Goal: Task Accomplishment & Management: Complete application form

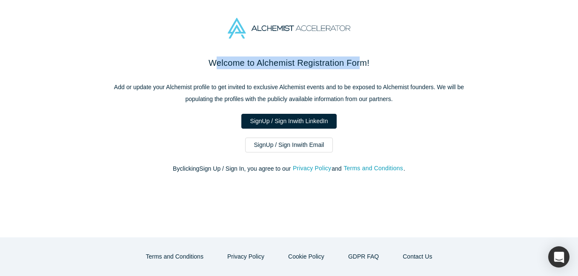
drag, startPoint x: 213, startPoint y: 61, endPoint x: 362, endPoint y: 62, distance: 149.3
click at [362, 62] on h2 "Welcome to Alchemist Registration Form!" at bounding box center [288, 63] width 357 height 13
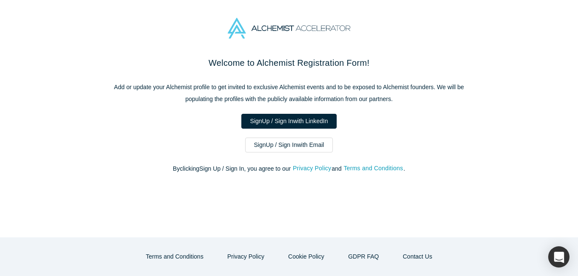
click at [273, 97] on p "Add or update your Alchemist profile to get invited to exclusive Alchemist even…" at bounding box center [288, 93] width 357 height 24
click at [308, 125] on link "Sign Up / Sign In with LinkedIn" at bounding box center [289, 121] width 96 height 15
click at [282, 145] on link "Sign Up / Sign In with Email" at bounding box center [289, 145] width 88 height 15
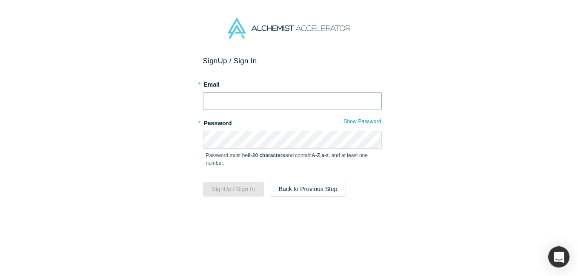
click at [268, 99] on input "text" at bounding box center [292, 101] width 179 height 18
type input "vicky@fx31labs.com"
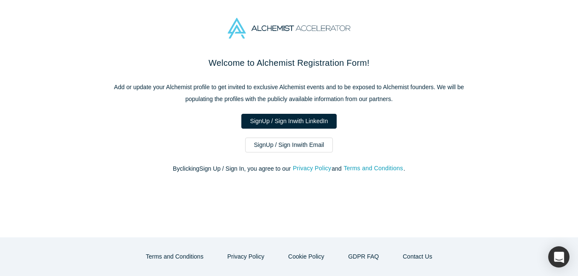
drag, startPoint x: 105, startPoint y: 183, endPoint x: 378, endPoint y: 159, distance: 274.9
click at [105, 183] on div "Welcome to Alchemist Registration Form! Add or update your Alchemist profile to…" at bounding box center [289, 147] width 578 height 181
click at [163, 117] on div "Sign Up / Sign In with LinkedIn" at bounding box center [288, 121] width 357 height 15
drag, startPoint x: 247, startPoint y: 168, endPoint x: 272, endPoint y: 172, distance: 25.4
click at [272, 172] on p "By clicking Sign Up / Sign In , you agree to our Privacy Policy and Terms and C…" at bounding box center [288, 169] width 357 height 9
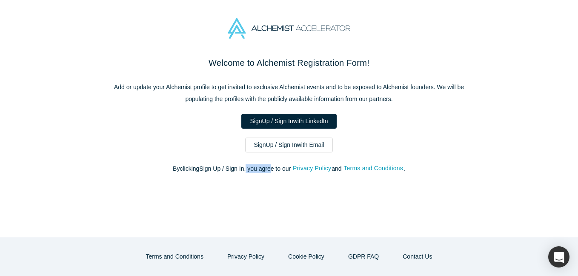
drag, startPoint x: 272, startPoint y: 172, endPoint x: 264, endPoint y: 145, distance: 28.9
click at [264, 145] on link "Sign Up / Sign In with Email" at bounding box center [289, 145] width 88 height 15
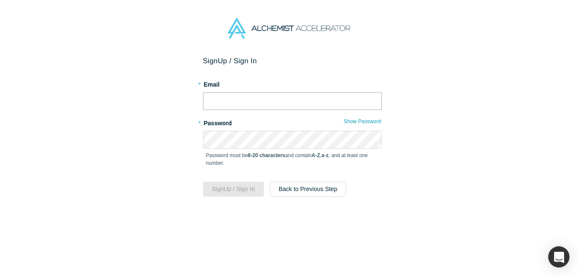
click at [221, 99] on input "text" at bounding box center [292, 101] width 179 height 18
